Goal: Task Accomplishment & Management: Use online tool/utility

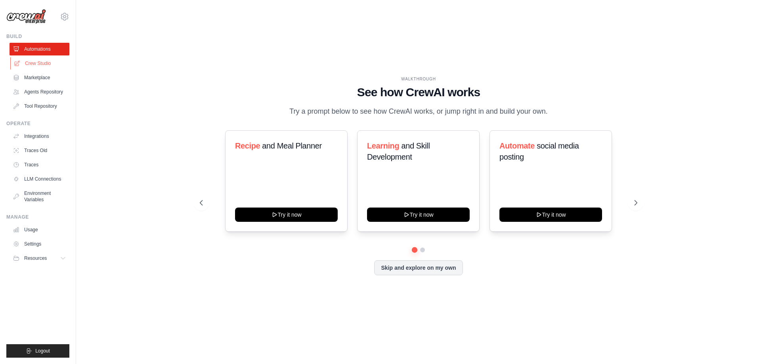
click at [37, 61] on link "Crew Studio" at bounding box center [40, 63] width 60 height 13
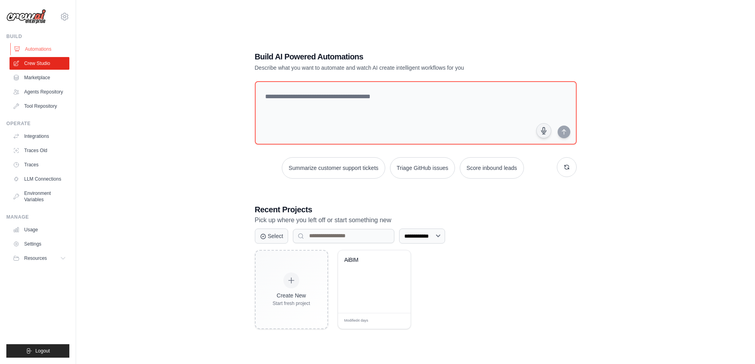
click at [48, 49] on link "Automations" at bounding box center [40, 49] width 60 height 13
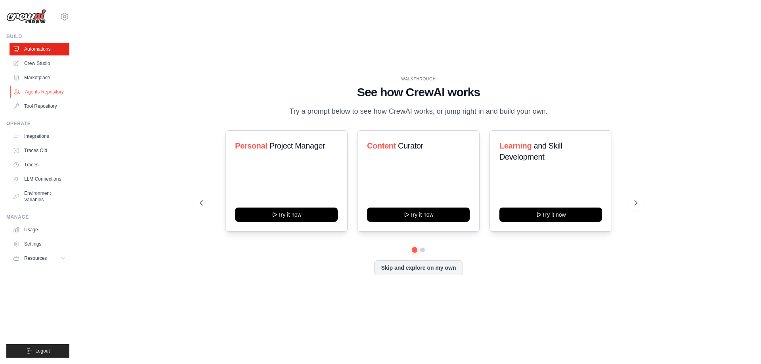
click at [44, 90] on link "Agents Repository" at bounding box center [40, 92] width 60 height 13
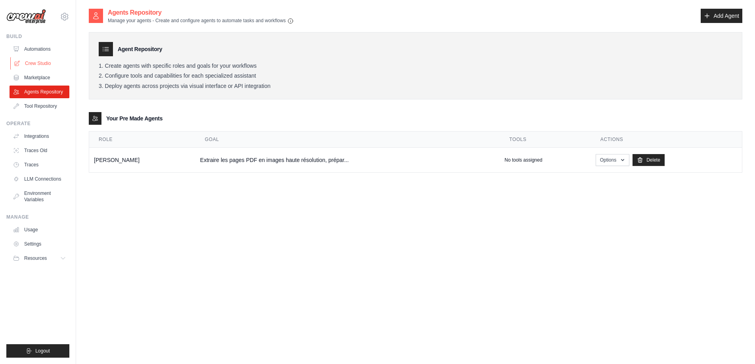
click at [52, 63] on link "Crew Studio" at bounding box center [40, 63] width 60 height 13
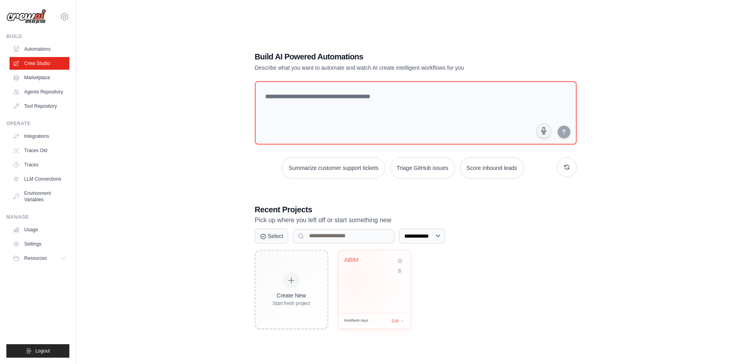
click at [357, 279] on div "AiBIM" at bounding box center [374, 282] width 73 height 63
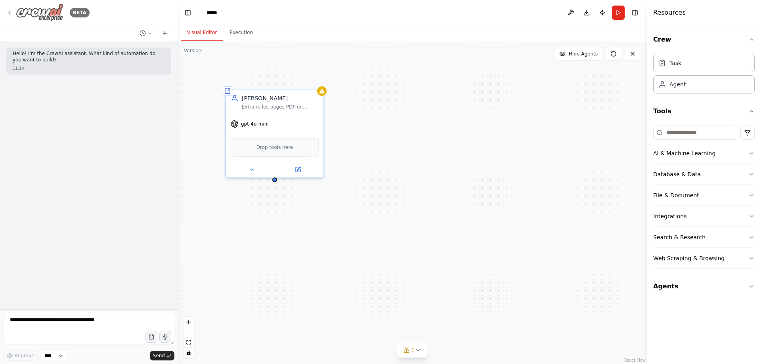
click at [13, 10] on div "BETA" at bounding box center [47, 13] width 83 height 18
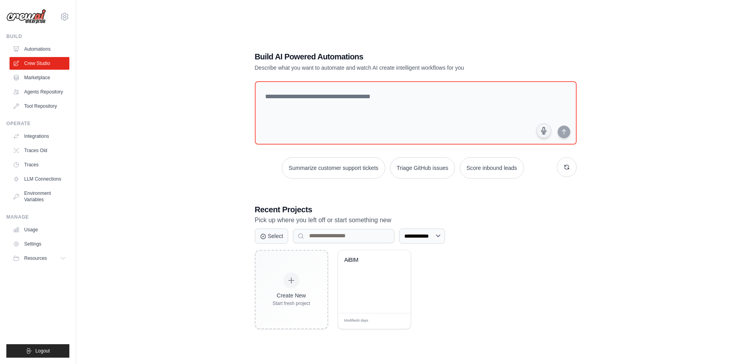
scroll to position [16, 0]
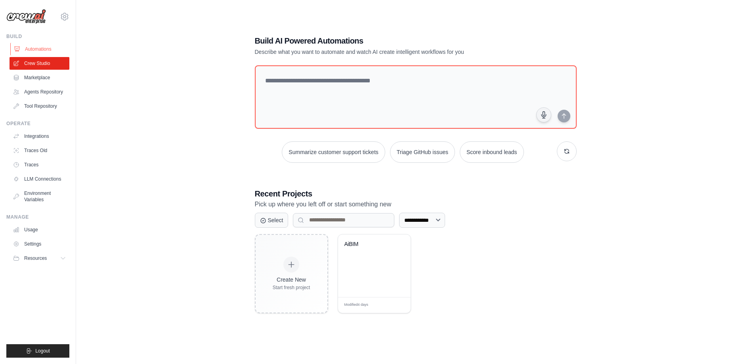
click at [39, 50] on link "Automations" at bounding box center [40, 49] width 60 height 13
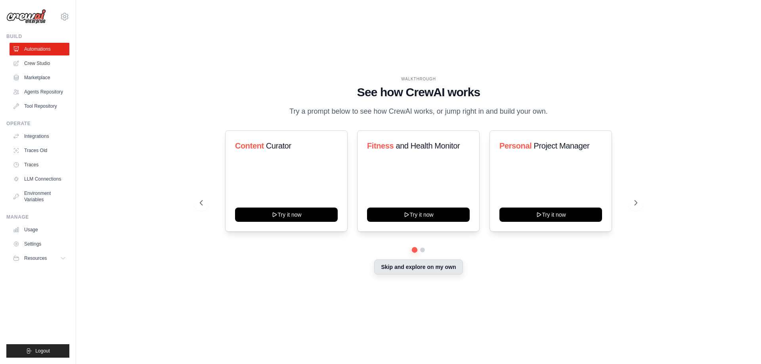
click at [384, 269] on button "Skip and explore on my own" at bounding box center [418, 267] width 88 height 15
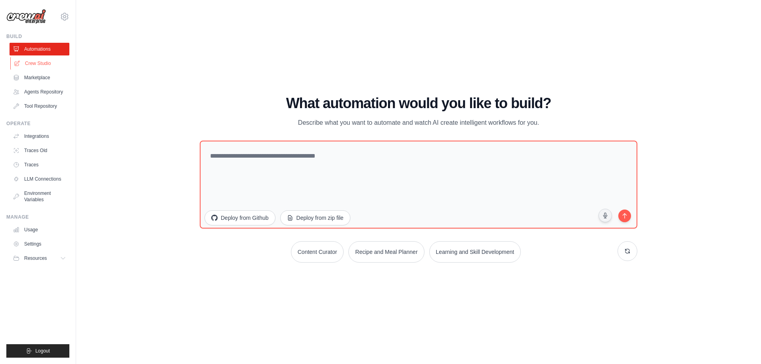
click at [37, 63] on link "Crew Studio" at bounding box center [40, 63] width 60 height 13
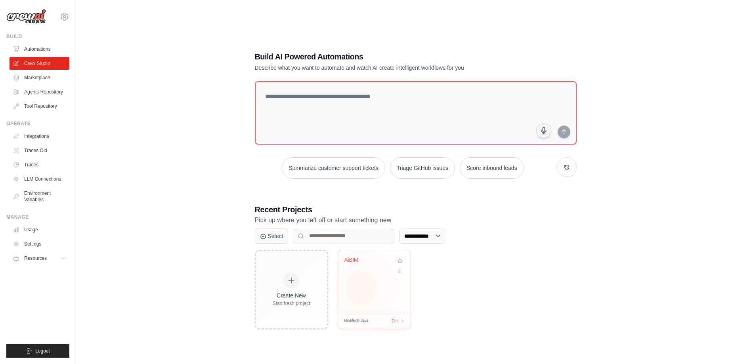
click at [361, 288] on div "AiBIM" at bounding box center [374, 282] width 73 height 63
click at [34, 239] on link "Settings" at bounding box center [40, 244] width 60 height 13
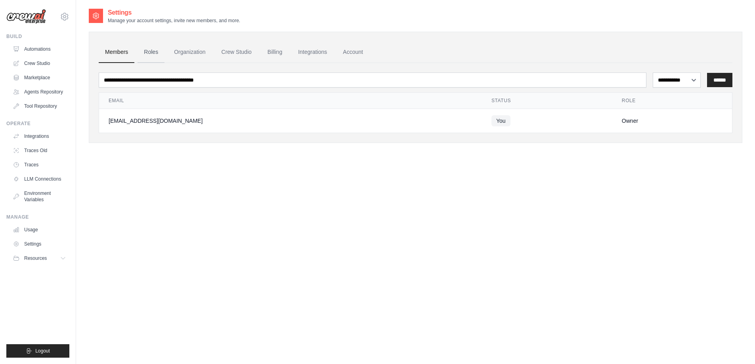
click at [149, 56] on link "Roles" at bounding box center [151, 52] width 27 height 21
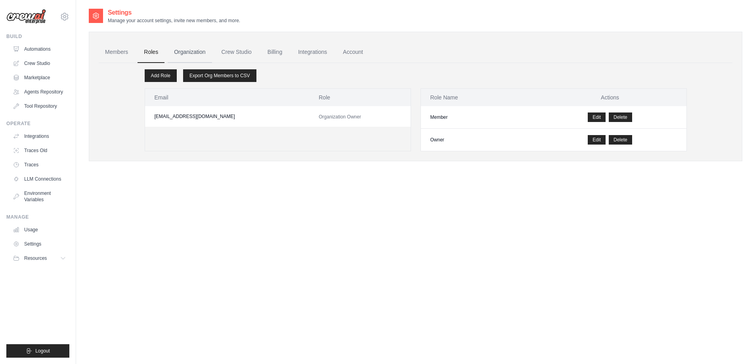
click at [191, 51] on link "Organization" at bounding box center [190, 52] width 44 height 21
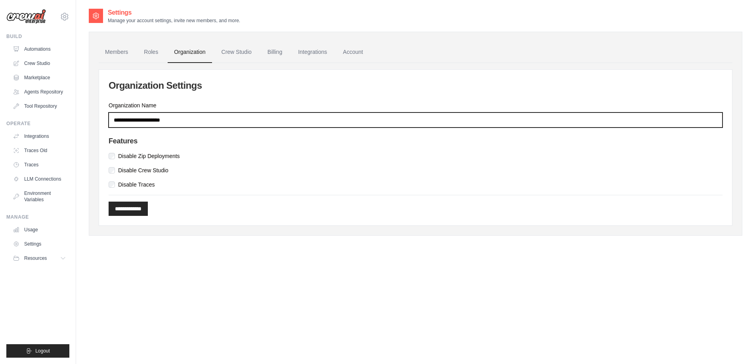
drag, startPoint x: 111, startPoint y: 121, endPoint x: 179, endPoint y: 118, distance: 67.4
click at [179, 118] on input "**********" at bounding box center [416, 120] width 614 height 15
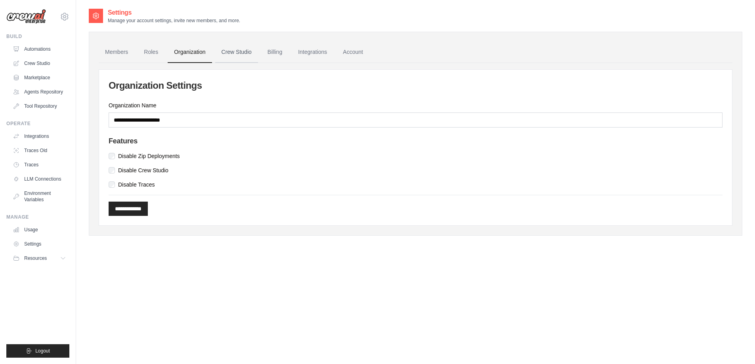
click at [233, 51] on link "Crew Studio" at bounding box center [236, 52] width 43 height 21
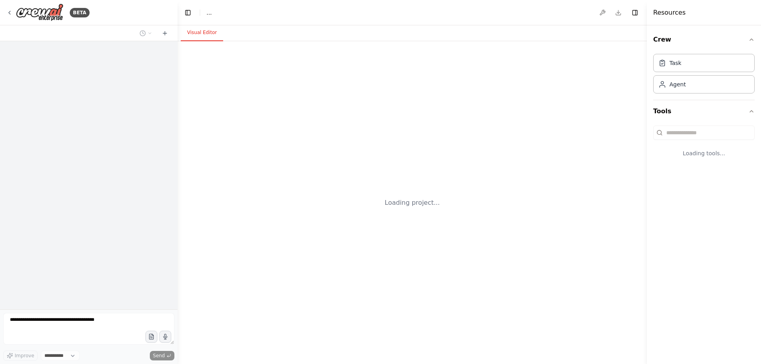
select select "****"
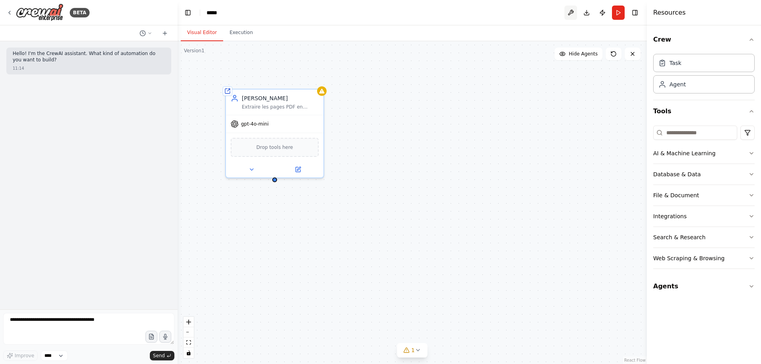
click at [572, 11] on button at bounding box center [570, 13] width 13 height 14
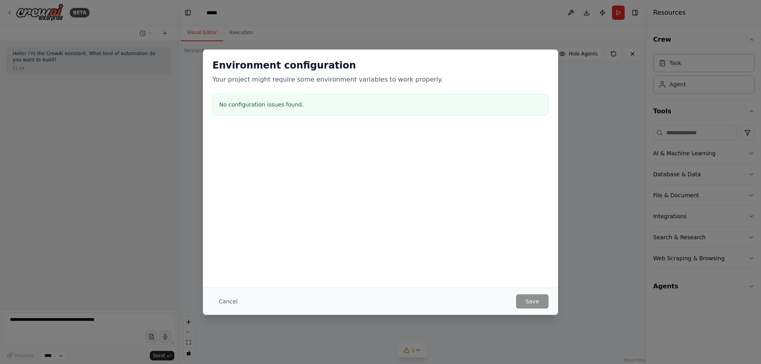
click at [224, 295] on button "Cancel" at bounding box center [227, 302] width 31 height 14
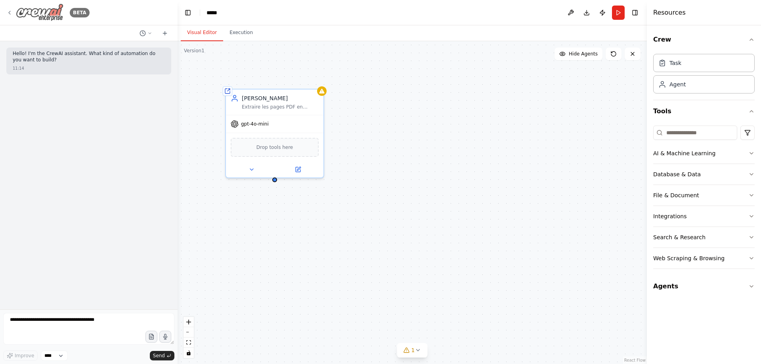
click at [46, 10] on img at bounding box center [40, 13] width 48 height 18
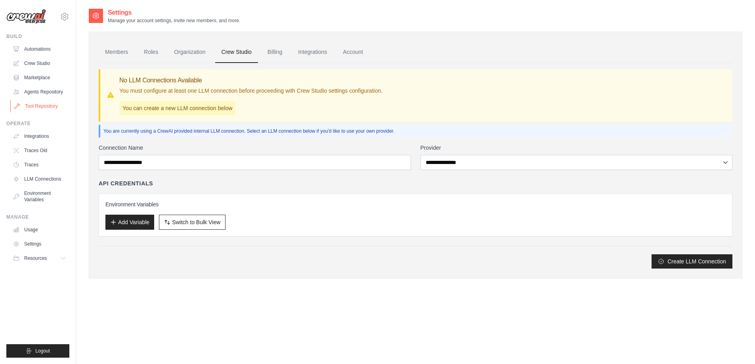
click at [37, 104] on link "Tool Repository" at bounding box center [40, 106] width 60 height 13
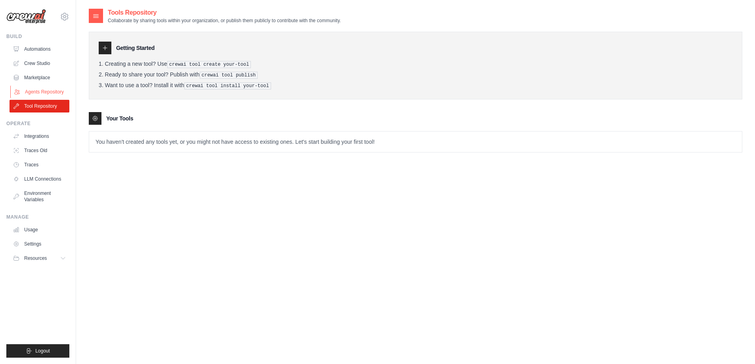
click at [41, 89] on link "Agents Repository" at bounding box center [40, 92] width 60 height 13
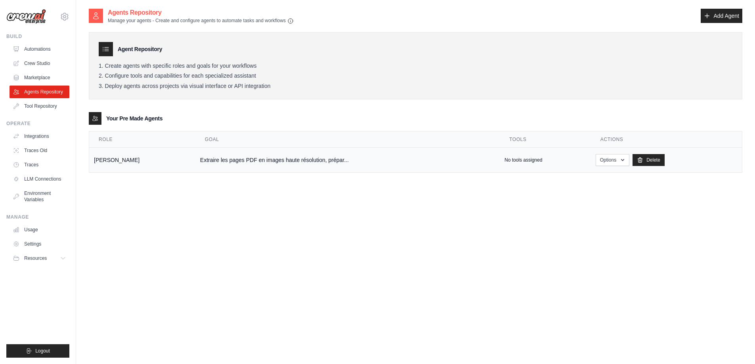
click at [195, 163] on td "Extraire les pages PDF en images haute résolution, prépar..." at bounding box center [347, 160] width 304 height 25
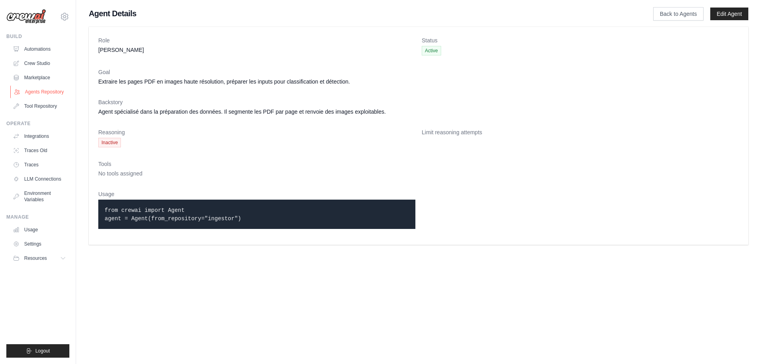
click at [46, 89] on link "Agents Repository" at bounding box center [40, 92] width 60 height 13
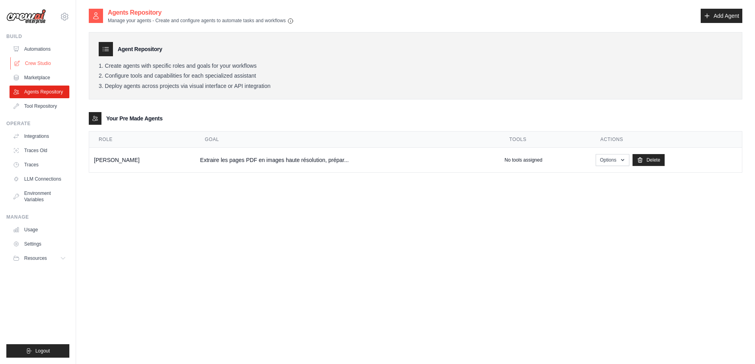
click at [32, 65] on link "Crew Studio" at bounding box center [40, 63] width 60 height 13
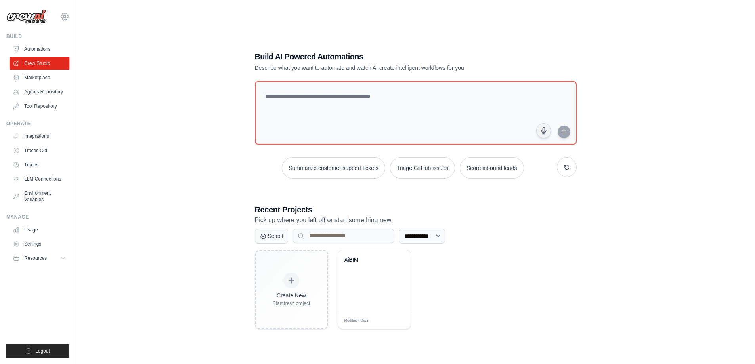
click at [66, 19] on icon at bounding box center [65, 17] width 10 height 10
click at [48, 257] on span "Resources" at bounding box center [36, 258] width 23 height 6
click at [46, 273] on span "Documentation" at bounding box center [44, 272] width 32 height 6
click at [62, 19] on icon at bounding box center [65, 17] width 10 height 10
click at [90, 47] on span "Settings" at bounding box center [99, 49] width 63 height 8
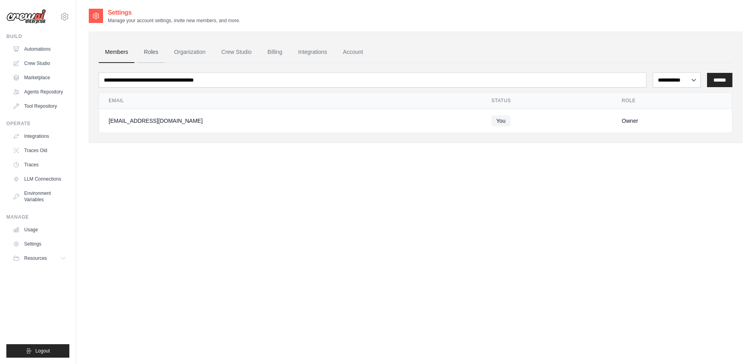
click at [147, 53] on link "Roles" at bounding box center [151, 52] width 27 height 21
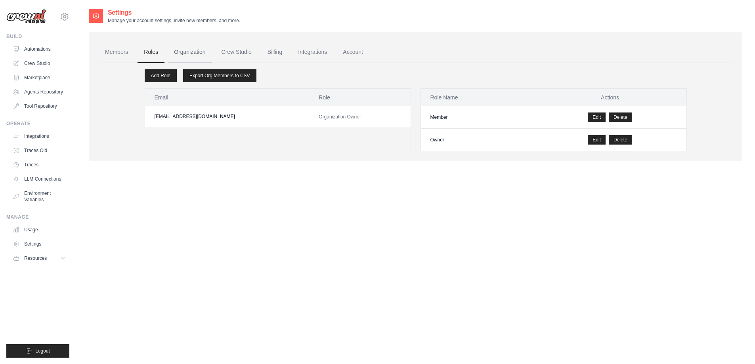
click at [187, 53] on link "Organization" at bounding box center [190, 52] width 44 height 21
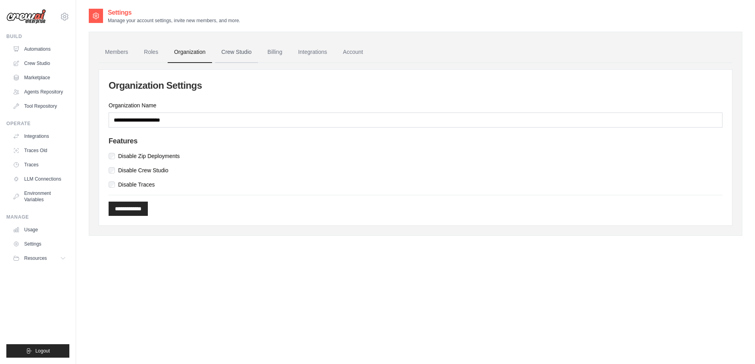
click at [219, 54] on link "Crew Studio" at bounding box center [236, 52] width 43 height 21
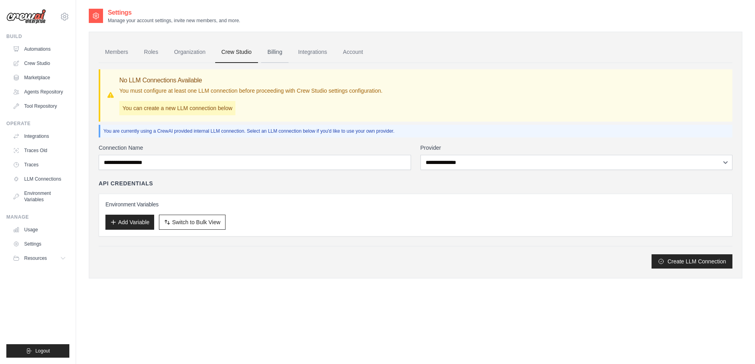
click at [275, 58] on link "Billing" at bounding box center [274, 52] width 27 height 21
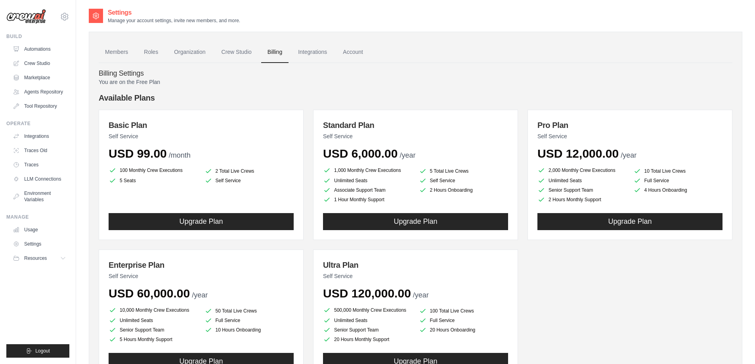
click at [315, 52] on link "Integrations" at bounding box center [313, 52] width 42 height 21
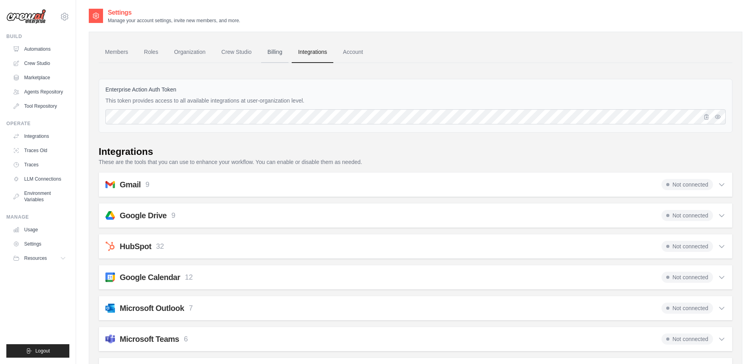
click at [274, 52] on link "Billing" at bounding box center [274, 52] width 27 height 21
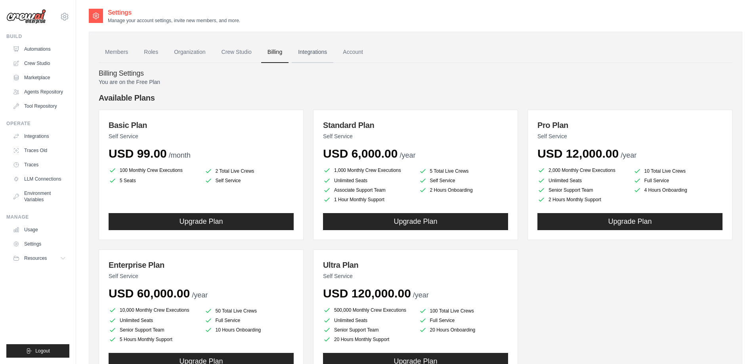
click at [318, 53] on link "Integrations" at bounding box center [313, 52] width 42 height 21
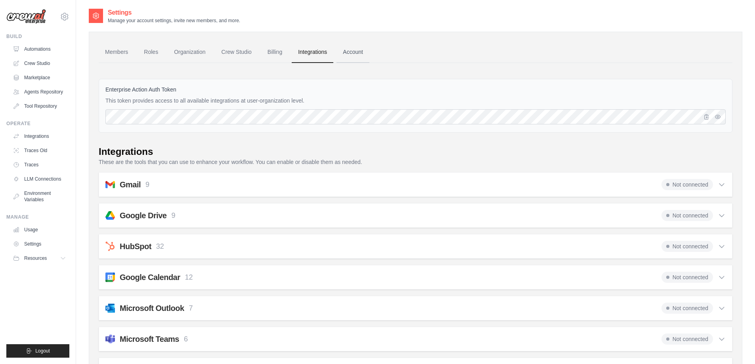
click at [355, 55] on link "Account" at bounding box center [353, 52] width 33 height 21
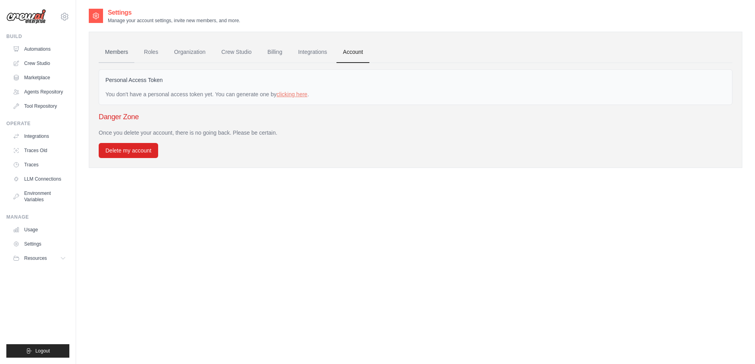
click at [120, 49] on link "Members" at bounding box center [117, 52] width 36 height 21
click at [119, 56] on link "Members" at bounding box center [117, 52] width 36 height 21
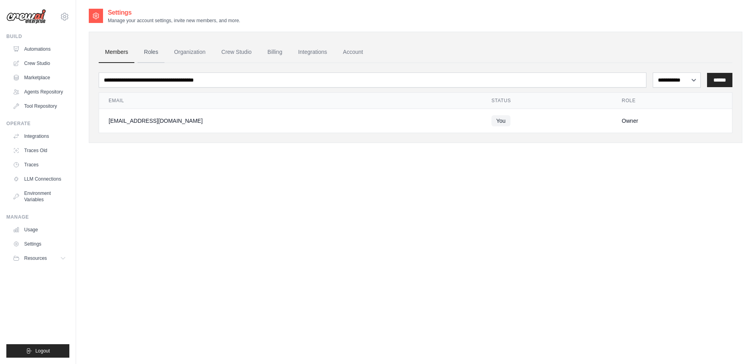
click at [153, 61] on link "Roles" at bounding box center [151, 52] width 27 height 21
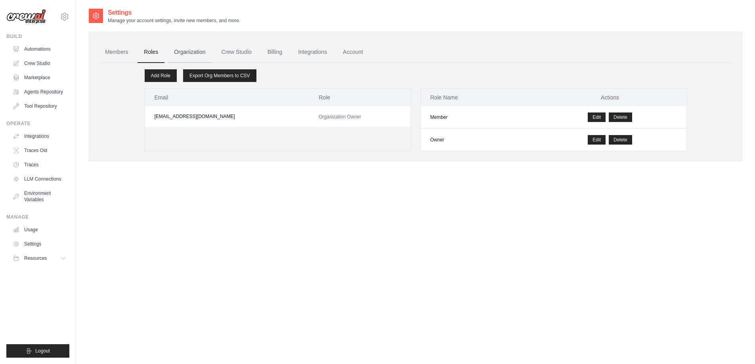
click at [201, 57] on link "Organization" at bounding box center [190, 52] width 44 height 21
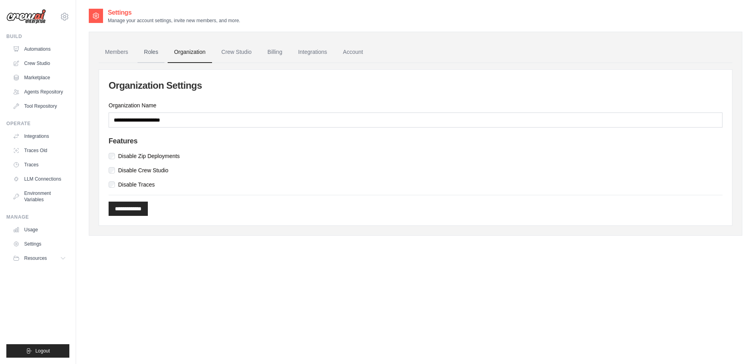
click at [158, 54] on link "Roles" at bounding box center [151, 52] width 27 height 21
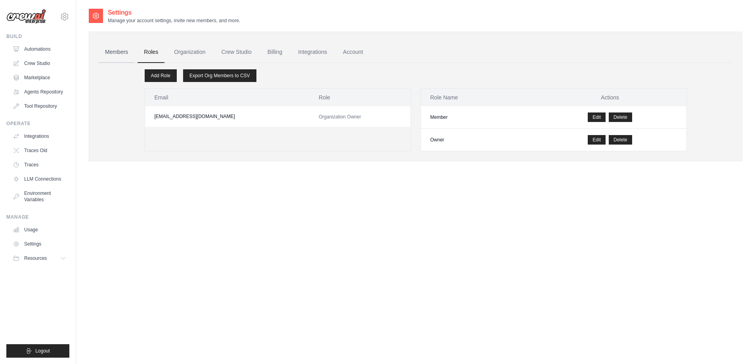
click at [128, 56] on link "Members" at bounding box center [117, 52] width 36 height 21
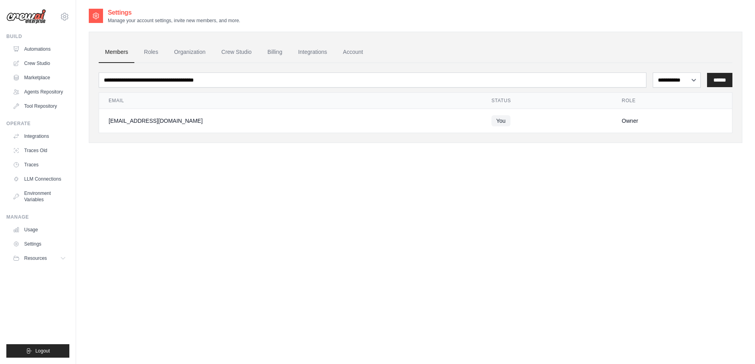
click at [212, 53] on ul "Members Roles Organization Crew Studio Billing Integrations Account" at bounding box center [416, 52] width 634 height 21
click at [226, 54] on link "Crew Studio" at bounding box center [236, 52] width 43 height 21
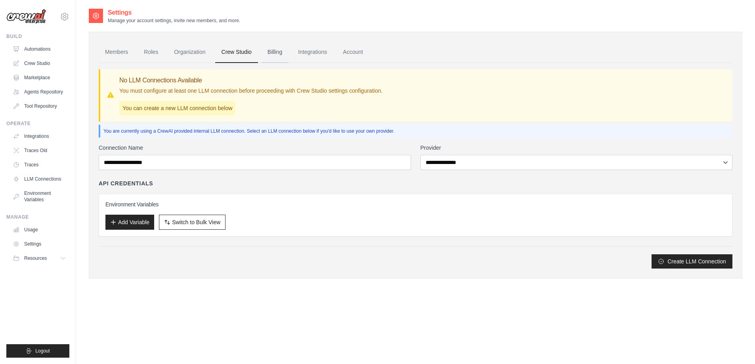
click at [272, 55] on link "Billing" at bounding box center [274, 52] width 27 height 21
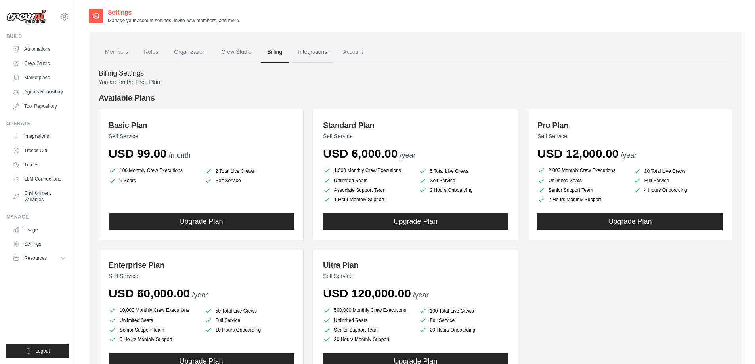
click at [308, 52] on link "Integrations" at bounding box center [313, 52] width 42 height 21
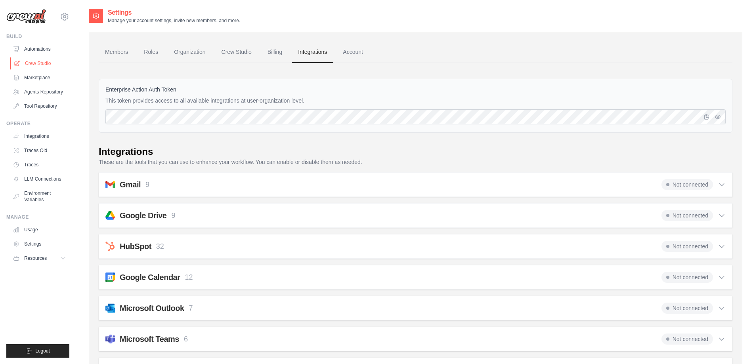
click at [32, 66] on link "Crew Studio" at bounding box center [40, 63] width 60 height 13
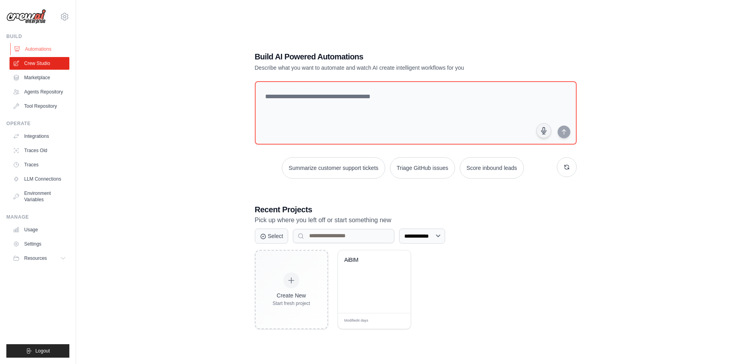
click at [36, 44] on link "Automations" at bounding box center [40, 49] width 60 height 13
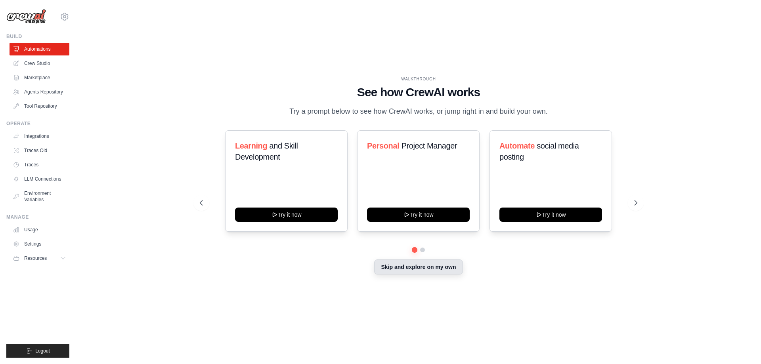
click at [409, 270] on button "Skip and explore on my own" at bounding box center [418, 267] width 88 height 15
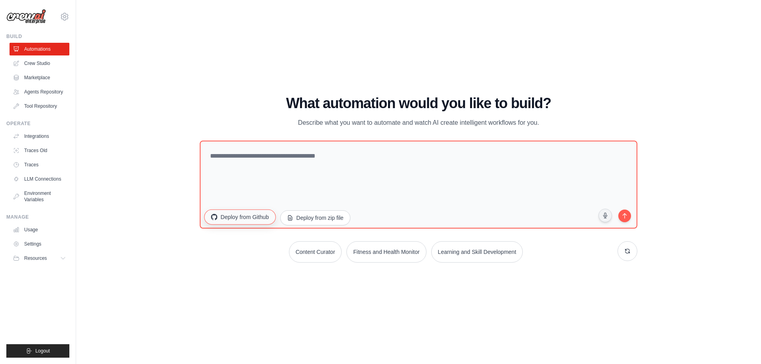
click at [246, 218] on button "Deploy from Github" at bounding box center [239, 216] width 71 height 15
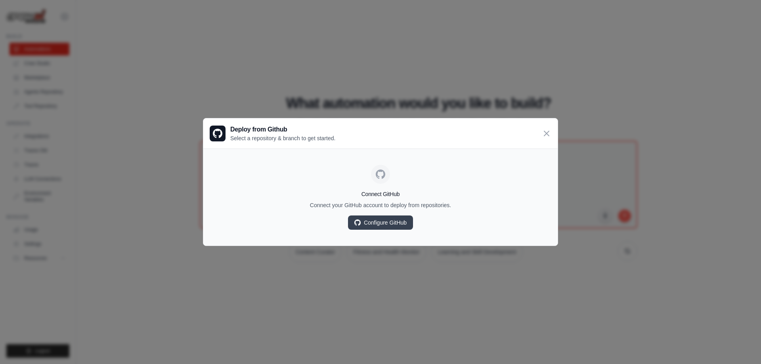
click at [550, 127] on div "Deploy from Github Select a repository & branch to get started." at bounding box center [380, 134] width 354 height 30
click at [547, 130] on icon at bounding box center [547, 134] width 10 height 10
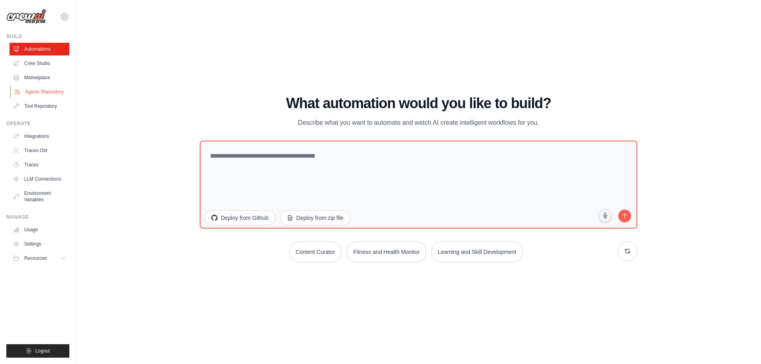
click at [48, 96] on link "Agents Repository" at bounding box center [40, 92] width 60 height 13
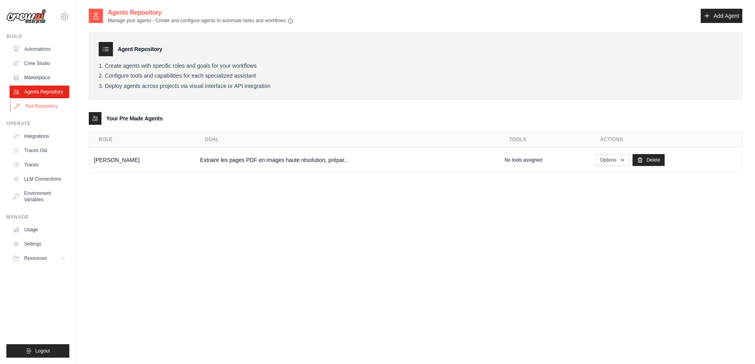
click at [49, 107] on link "Tool Repository" at bounding box center [40, 106] width 60 height 13
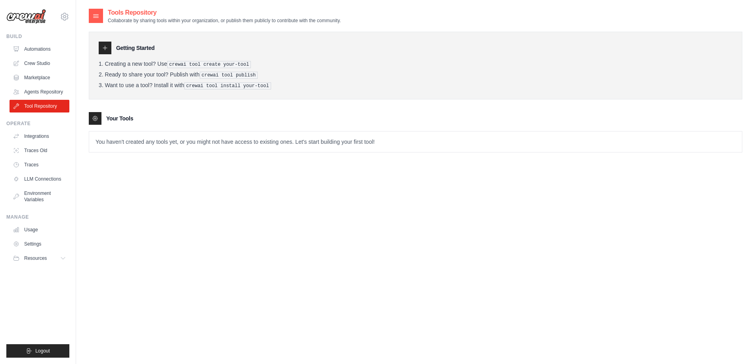
click at [35, 14] on img at bounding box center [26, 16] width 40 height 15
click at [36, 48] on link "Automations" at bounding box center [40, 49] width 60 height 13
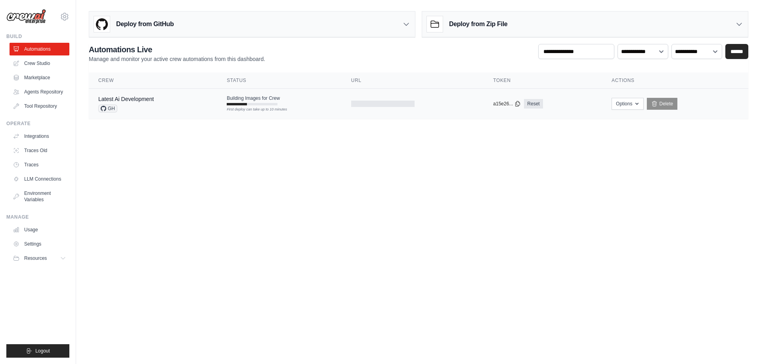
click at [177, 99] on div "Latest Ai Development GH" at bounding box center [152, 103] width 109 height 17
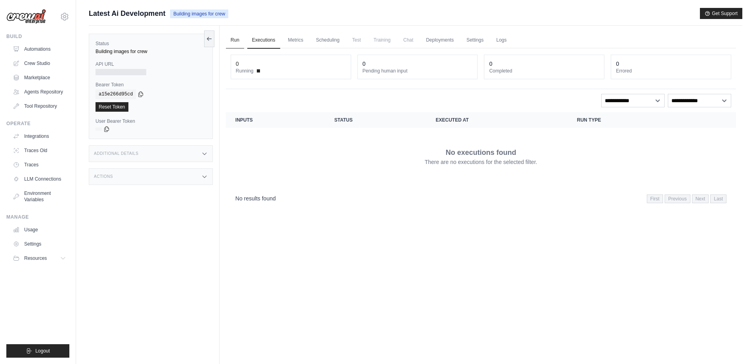
click at [235, 41] on link "Run" at bounding box center [235, 40] width 18 height 17
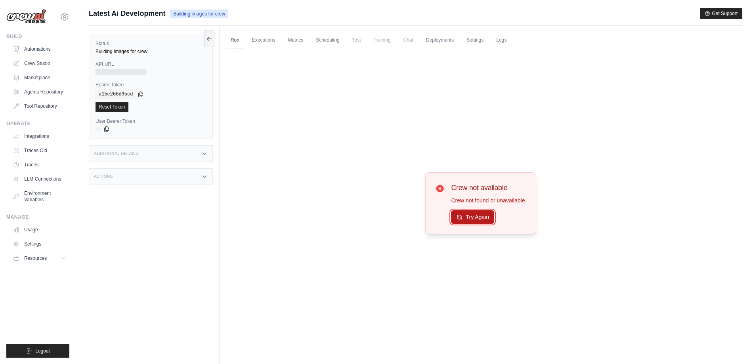
click at [477, 216] on button "Try Again" at bounding box center [472, 216] width 43 height 13
click at [34, 46] on link "Automations" at bounding box center [40, 49] width 60 height 13
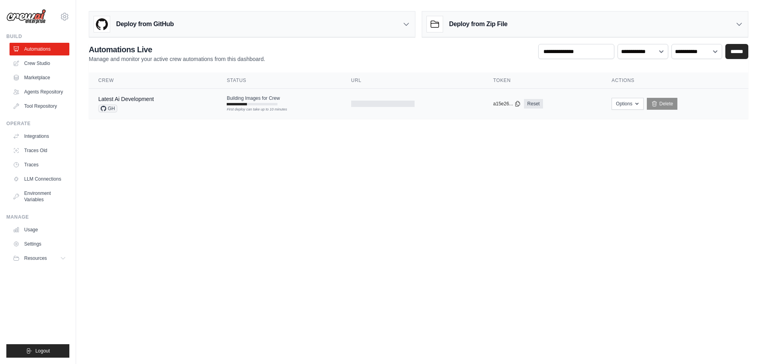
click at [173, 112] on div "Latest Ai Development GH" at bounding box center [152, 103] width 109 height 17
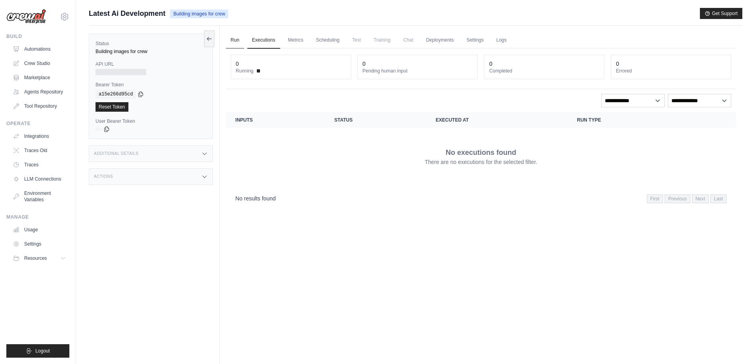
click at [237, 37] on link "Run" at bounding box center [235, 40] width 18 height 17
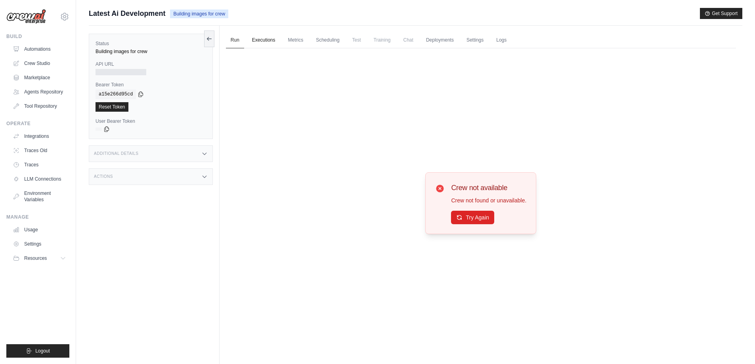
click at [266, 40] on link "Executions" at bounding box center [263, 40] width 33 height 17
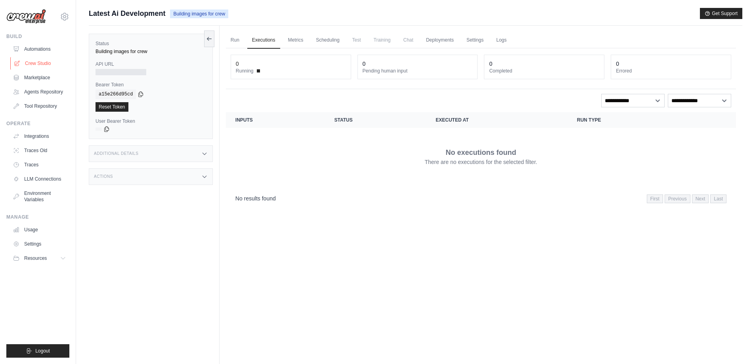
click at [49, 64] on link "Crew Studio" at bounding box center [40, 63] width 60 height 13
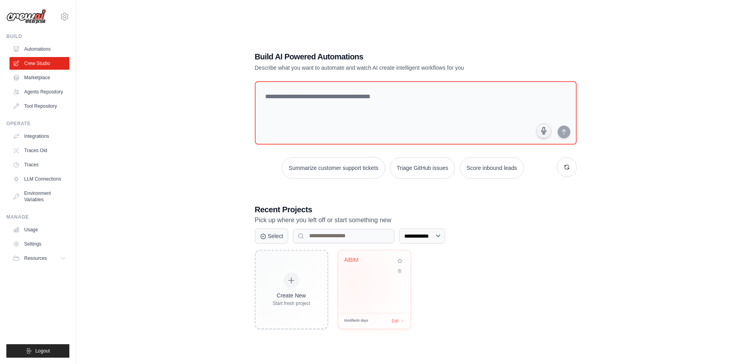
click at [355, 283] on div "AiBIM" at bounding box center [374, 282] width 73 height 63
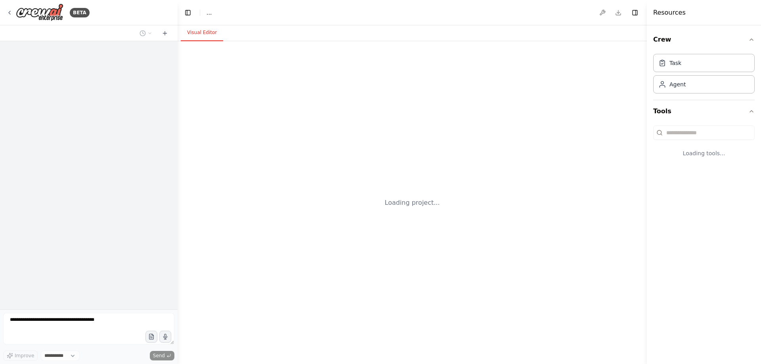
select select "****"
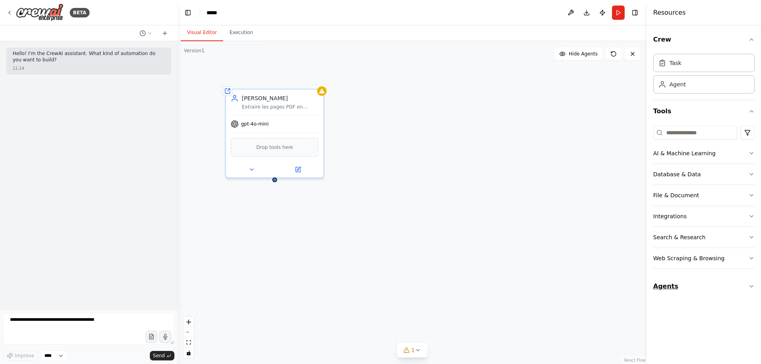
click at [693, 289] on button "Agents" at bounding box center [703, 286] width 101 height 22
click at [421, 350] on button "1" at bounding box center [412, 350] width 31 height 15
click at [457, 316] on button "1" at bounding box center [412, 314] width 129 height 15
click at [309, 143] on div "Drop tools here" at bounding box center [275, 145] width 88 height 19
click at [322, 79] on button at bounding box center [317, 80] width 10 height 10
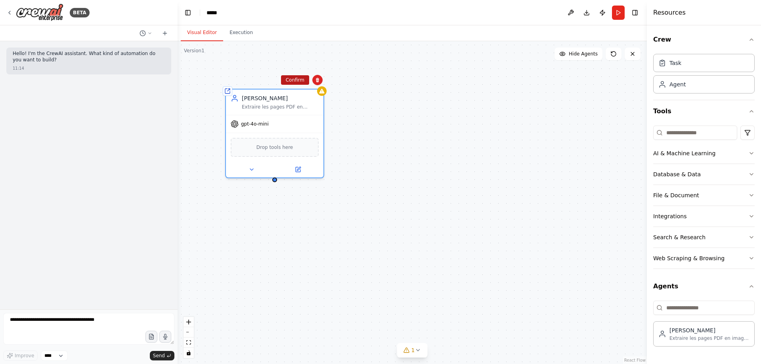
click at [300, 78] on button "Confirm" at bounding box center [295, 80] width 28 height 10
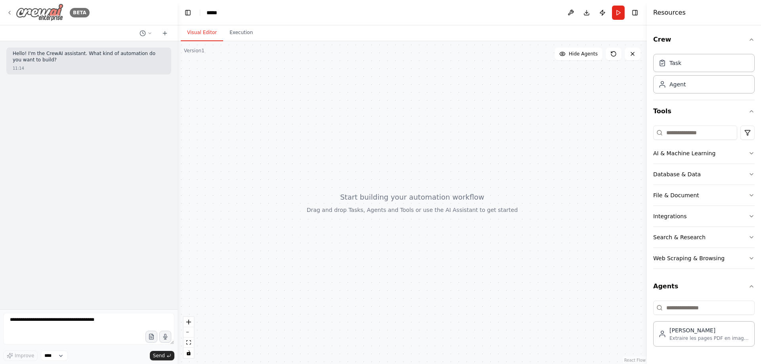
click at [55, 10] on img at bounding box center [40, 13] width 48 height 18
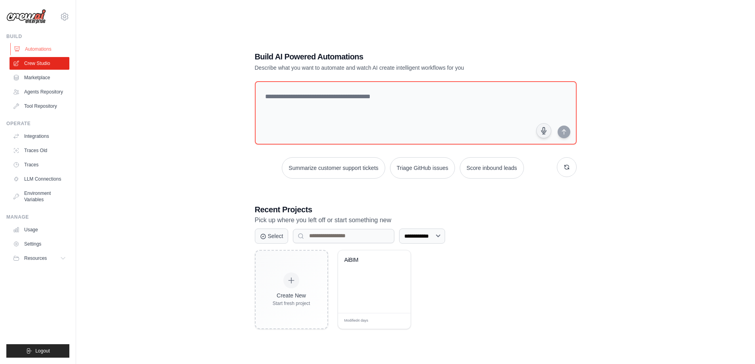
click at [40, 47] on link "Automations" at bounding box center [40, 49] width 60 height 13
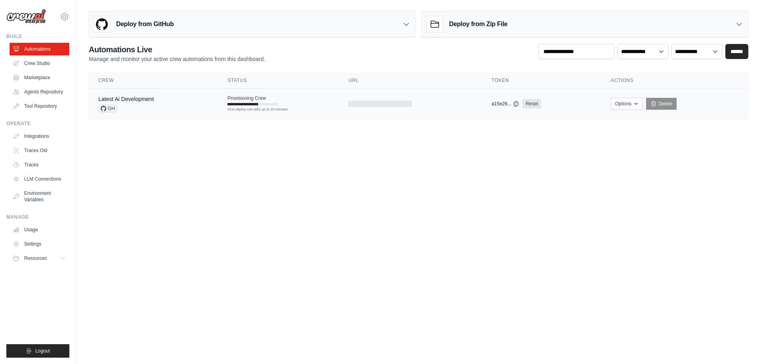
click at [279, 103] on td "Provisioning Crew First deploy can take up to 10 minutes" at bounding box center [278, 100] width 121 height 23
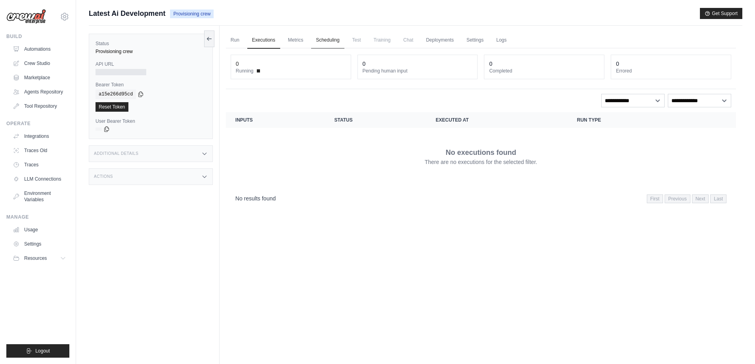
click at [317, 38] on link "Scheduling" at bounding box center [327, 40] width 33 height 17
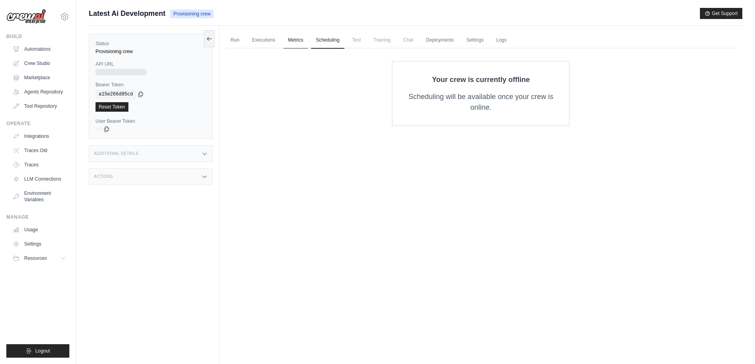
click at [299, 38] on link "Metrics" at bounding box center [295, 40] width 25 height 17
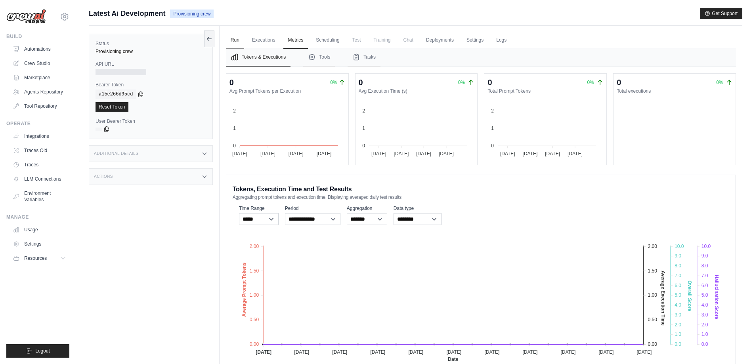
click at [235, 38] on link "Run" at bounding box center [235, 40] width 18 height 17
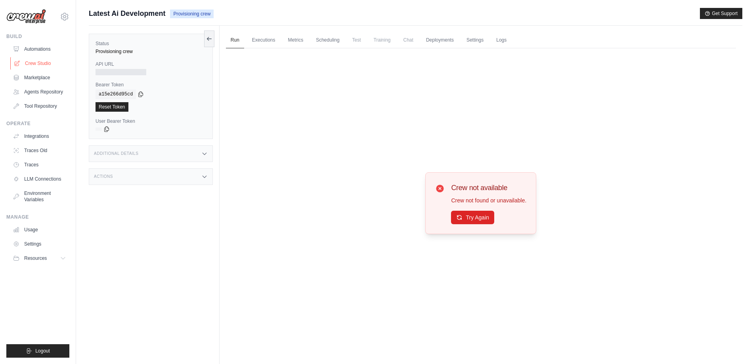
click at [33, 60] on link "Crew Studio" at bounding box center [40, 63] width 60 height 13
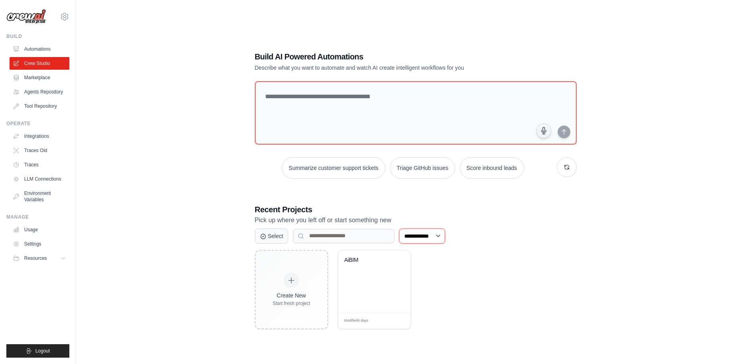
click at [433, 232] on select "**********" at bounding box center [422, 236] width 46 height 15
click at [398, 205] on h3 "Recent Projects" at bounding box center [416, 209] width 322 height 11
click at [48, 47] on link "Automations" at bounding box center [40, 49] width 60 height 13
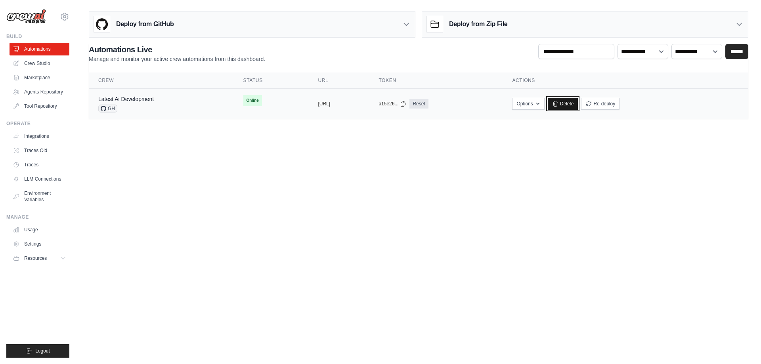
click at [578, 101] on link "Delete" at bounding box center [563, 104] width 31 height 12
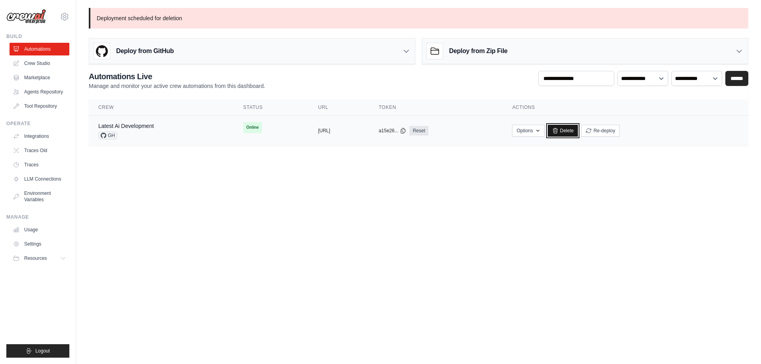
click at [578, 134] on link "Delete" at bounding box center [563, 131] width 31 height 12
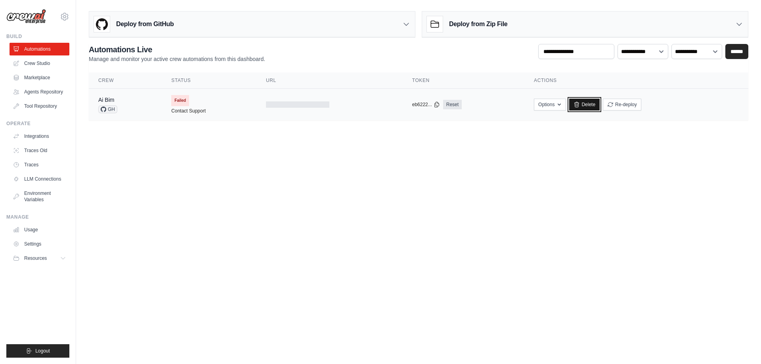
click at [580, 107] on icon at bounding box center [577, 104] width 6 height 6
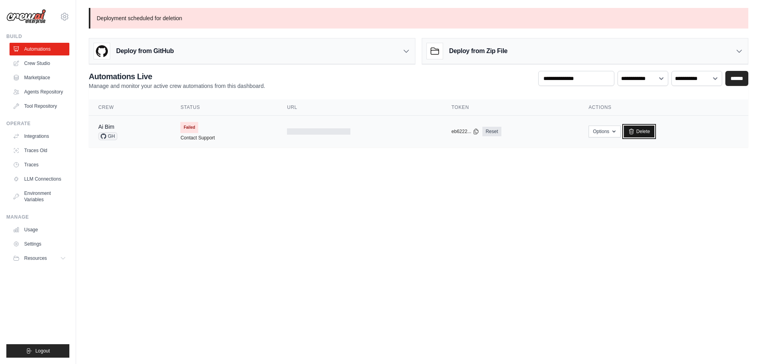
click at [645, 128] on link "Delete" at bounding box center [639, 132] width 31 height 12
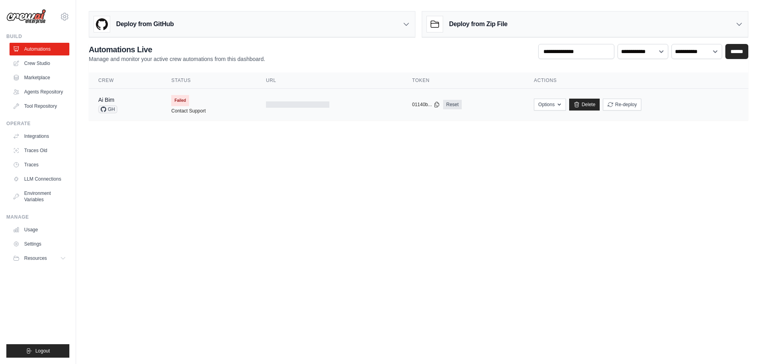
click at [176, 103] on span "Failed" at bounding box center [180, 100] width 18 height 11
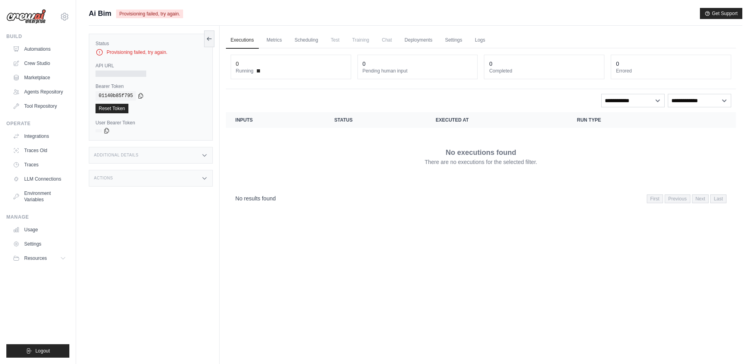
click at [161, 51] on div "Provisioning failed, try again." at bounding box center [151, 52] width 111 height 8
click at [204, 157] on icon at bounding box center [204, 155] width 6 height 6
drag, startPoint x: 122, startPoint y: 13, endPoint x: 177, endPoint y: 19, distance: 54.9
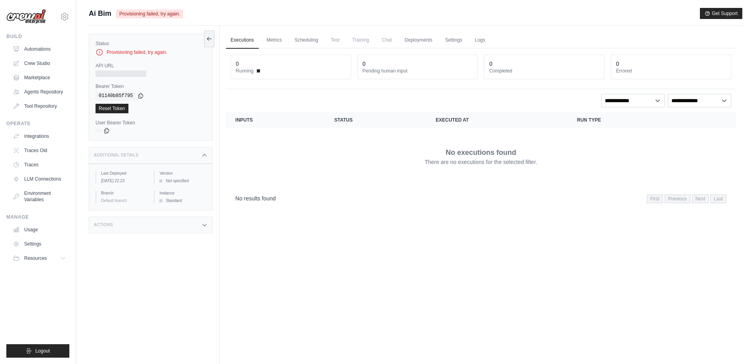
click at [177, 19] on div "Ai Bim Provisioning failed, try again." at bounding box center [136, 13] width 94 height 11
click at [172, 17] on div at bounding box center [172, 17] width 0 height 0
click at [177, 19] on div "Ai Bim Provisioning failed, try again." at bounding box center [136, 13] width 94 height 11
click at [182, 14] on span "Provisioning failed, try again." at bounding box center [149, 14] width 67 height 9
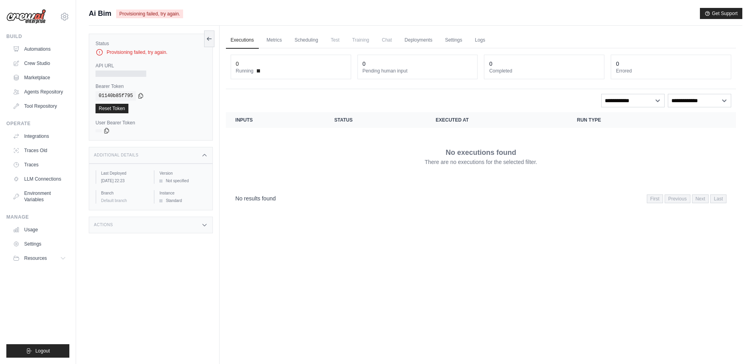
click at [182, 14] on span "Provisioning failed, try again." at bounding box center [149, 14] width 67 height 9
click at [50, 104] on link "Tool Repository" at bounding box center [40, 106] width 60 height 13
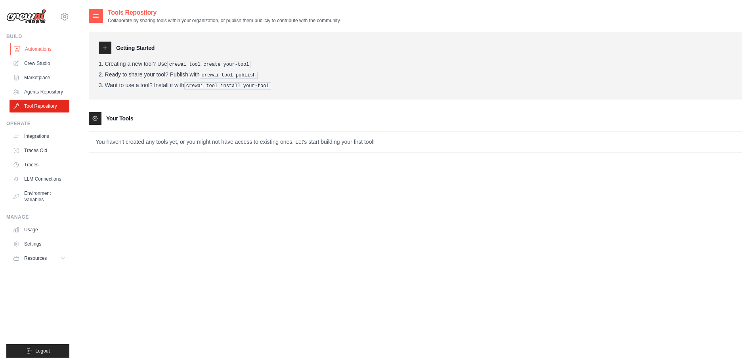
click at [43, 47] on link "Automations" at bounding box center [40, 49] width 60 height 13
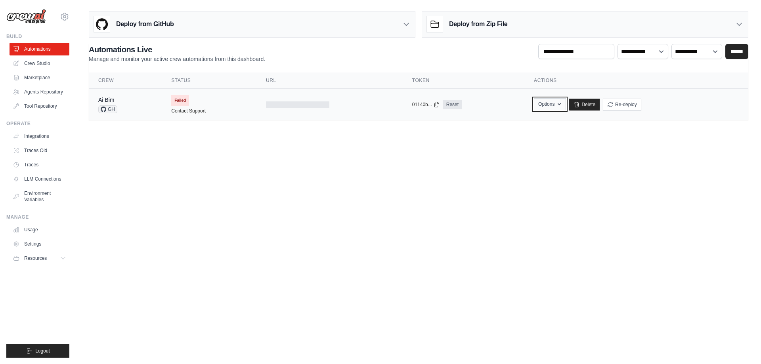
click at [547, 109] on button "Options" at bounding box center [550, 104] width 32 height 12
click at [612, 124] on main "Deploy from GitHub Deploy your project directly from GitHub. Select a repositor…" at bounding box center [418, 69] width 685 height 138
click at [628, 101] on button "Re-deploy" at bounding box center [622, 104] width 38 height 12
click at [182, 100] on span "Failed" at bounding box center [180, 100] width 18 height 11
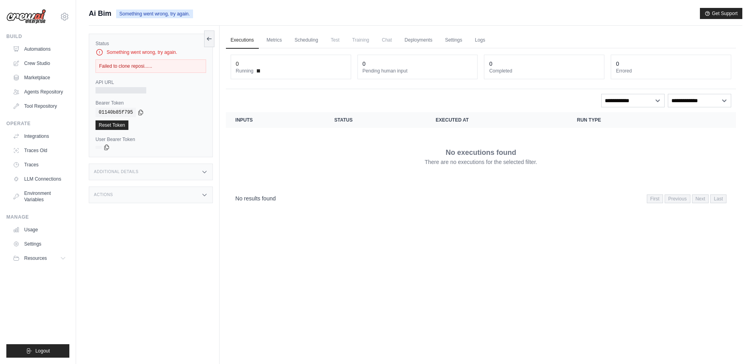
drag, startPoint x: 151, startPoint y: 68, endPoint x: 95, endPoint y: 68, distance: 56.7
click at [95, 68] on div "Status Something went wrong, try again. Failed to clone reposi...... API URL Be…" at bounding box center [151, 96] width 124 height 124
click at [161, 66] on div "Failed to clone reposi......" at bounding box center [151, 65] width 111 height 13
drag, startPoint x: 161, startPoint y: 66, endPoint x: 91, endPoint y: 68, distance: 69.8
click at [91, 68] on div "Status Something went wrong, try again. Failed to clone reposi...... API URL Be…" at bounding box center [151, 96] width 124 height 124
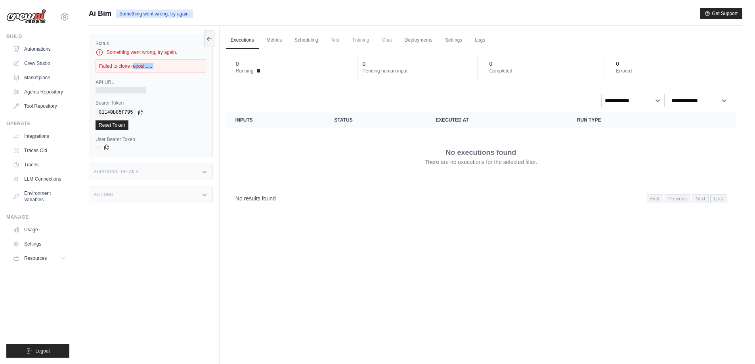
copy div "Failed to clone reposi......"
